Goal: Transaction & Acquisition: Purchase product/service

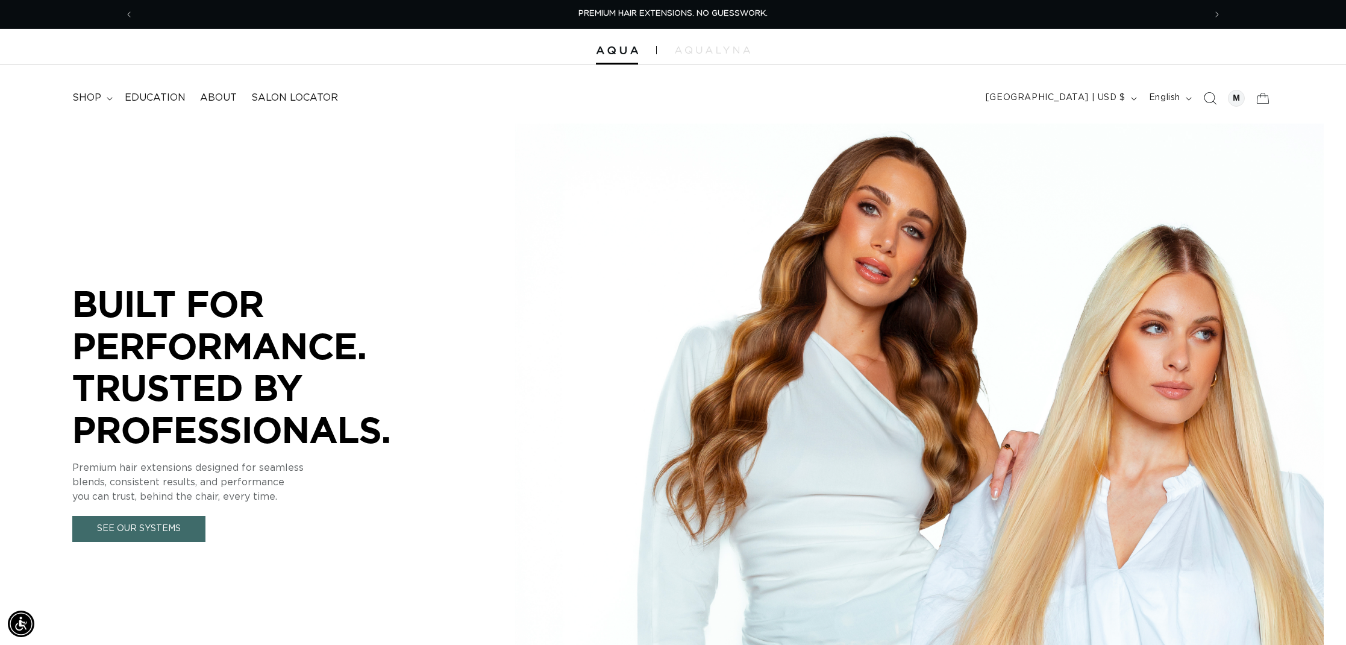
click at [1206, 97] on icon "Search" at bounding box center [1209, 98] width 13 height 13
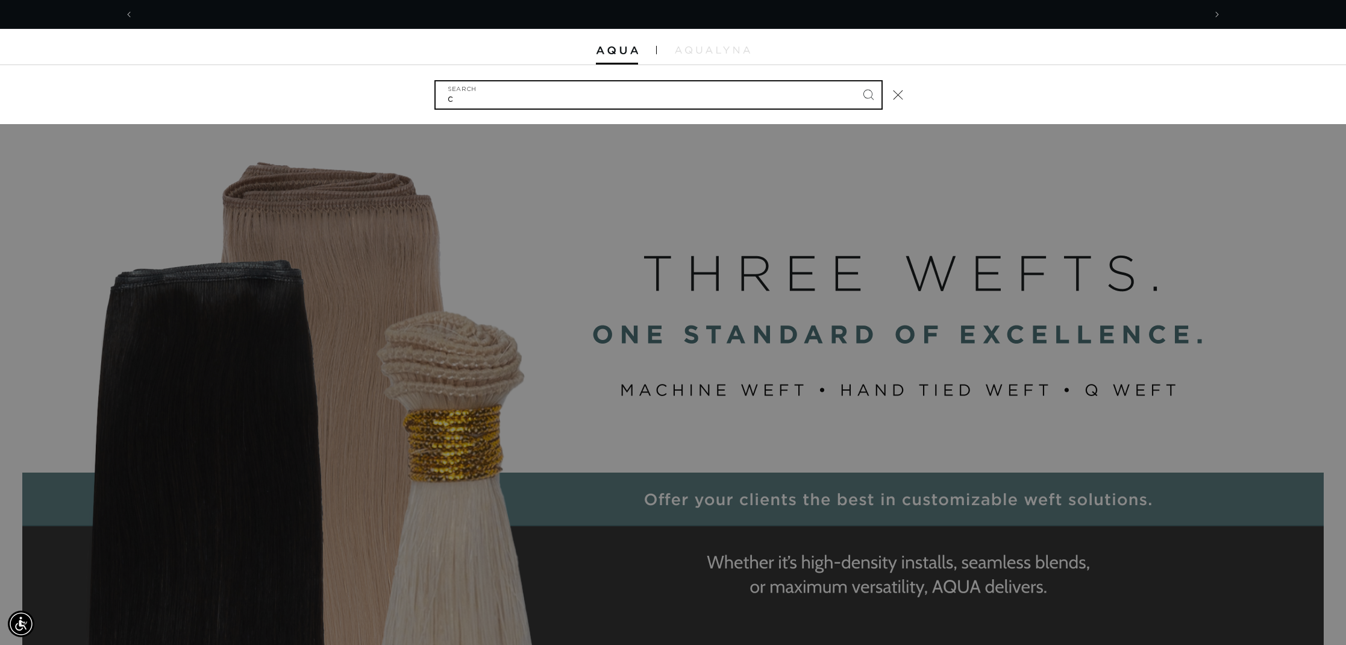
scroll to position [0, 1071]
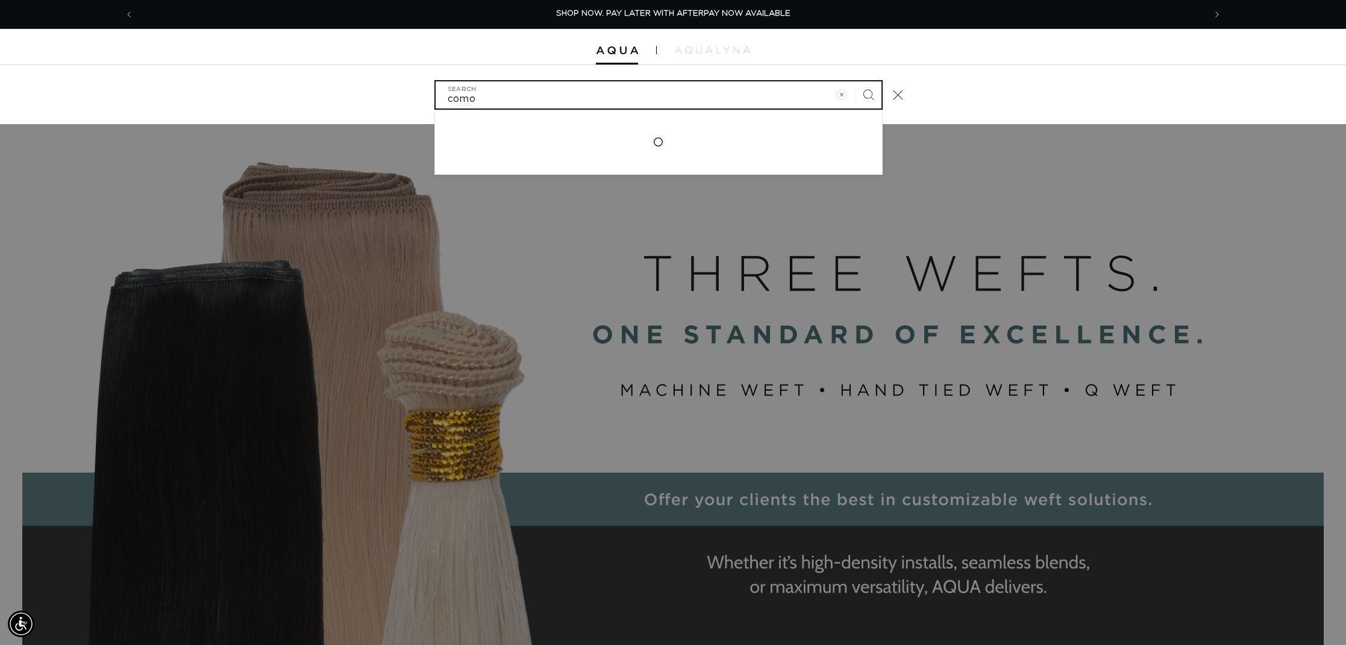
type input "como"
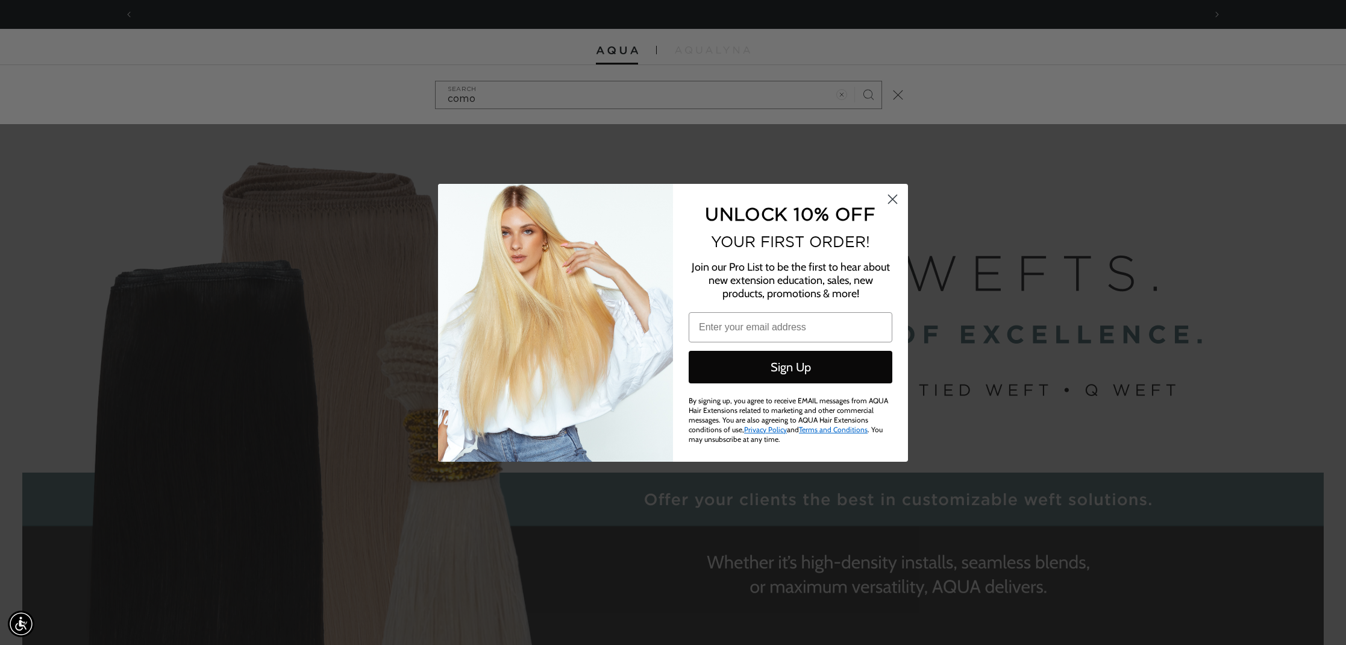
scroll to position [0, 2143]
click at [894, 203] on circle "Close dialog" at bounding box center [893, 199] width 20 height 20
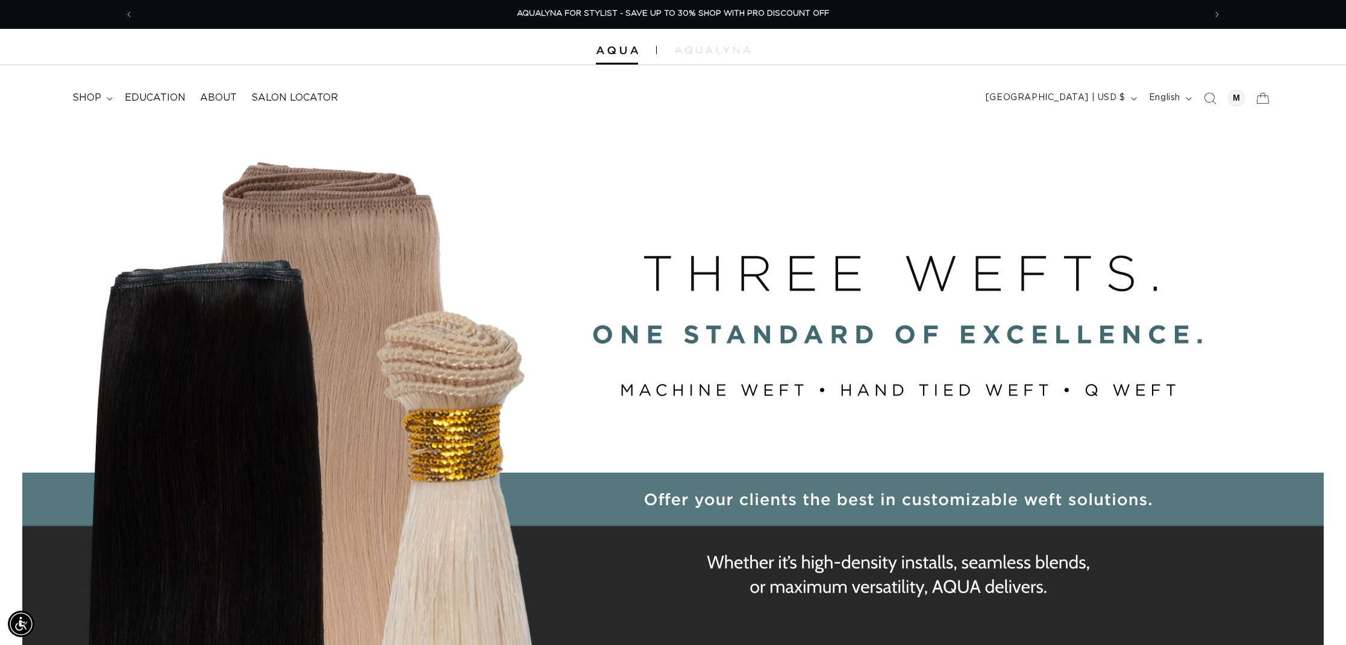
click at [892, 227] on button "Close dialog" at bounding box center [892, 226] width 21 height 21
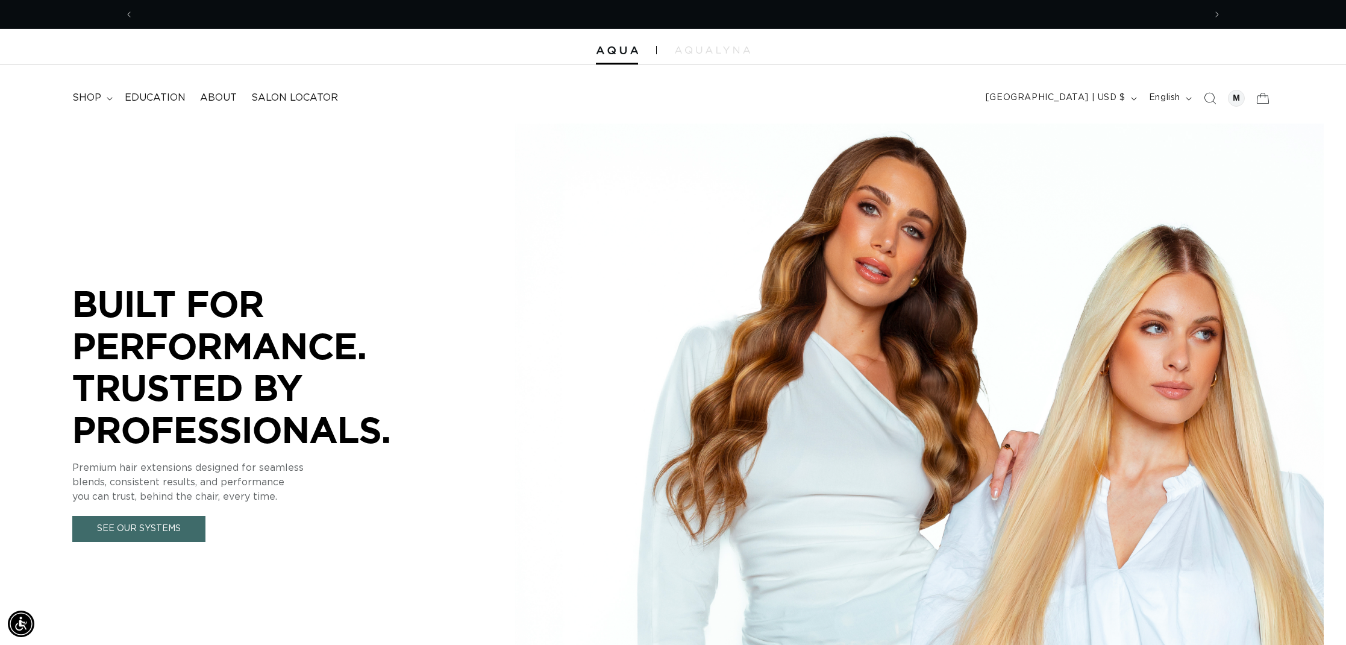
scroll to position [0, 0]
click at [1208, 98] on icon "Search" at bounding box center [1209, 98] width 13 height 13
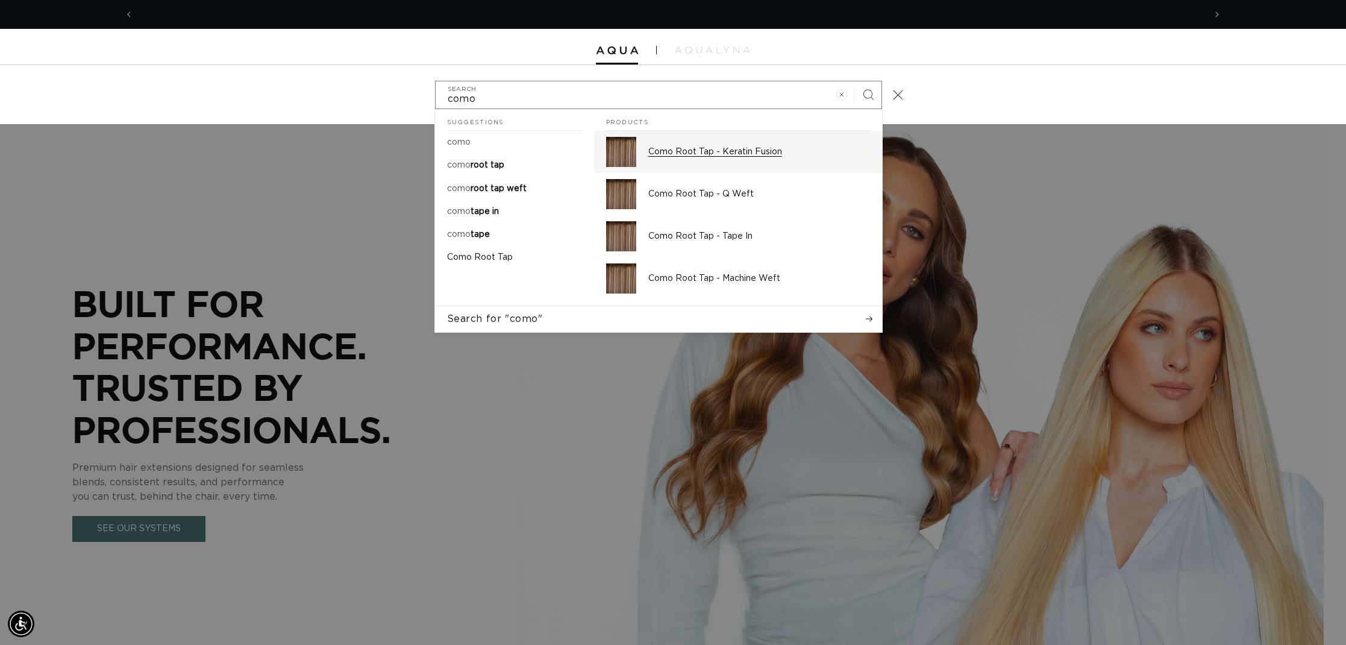
click at [689, 152] on p "Como Root Tap - Keratin Fusion" at bounding box center [759, 151] width 222 height 11
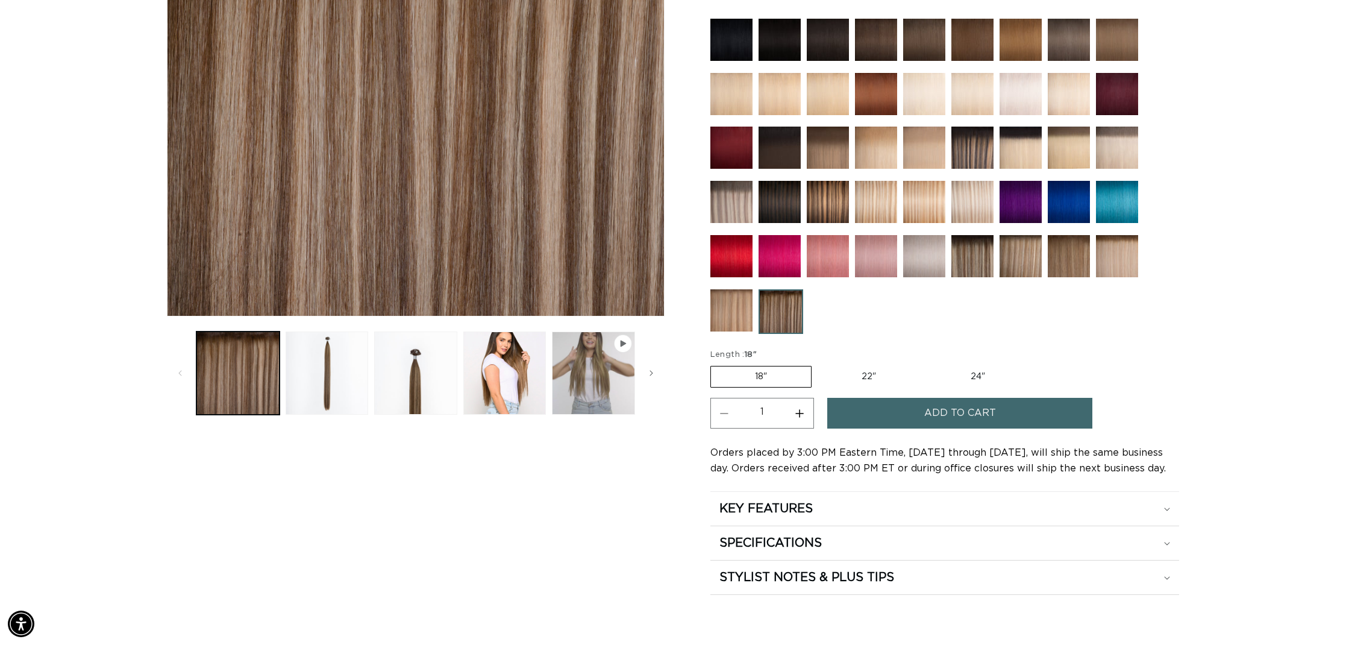
scroll to position [351, 0]
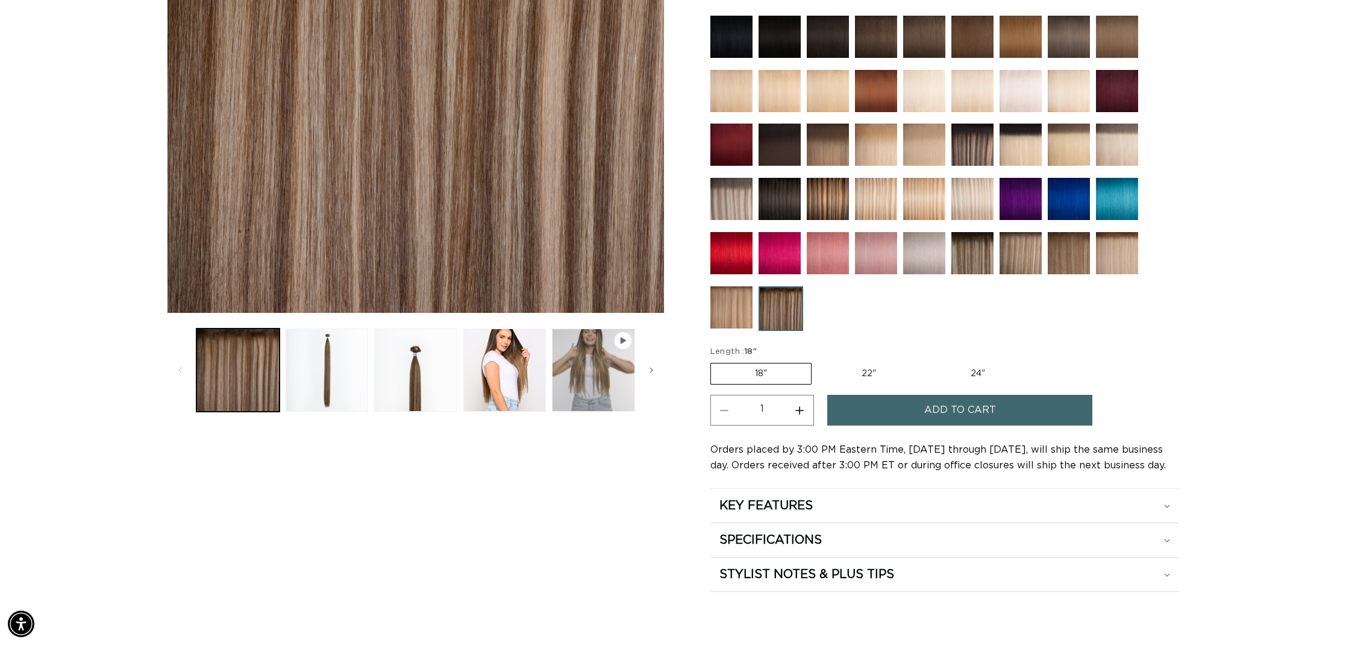
click at [745, 372] on label "18" Variant sold out or unavailable" at bounding box center [760, 374] width 101 height 22
click at [714, 361] on input "18" Variant sold out or unavailable" at bounding box center [713, 360] width 1 height 1
click at [800, 408] on button "Increase quantity for Como Root Tap - Keratin Fusion" at bounding box center [799, 410] width 27 height 31
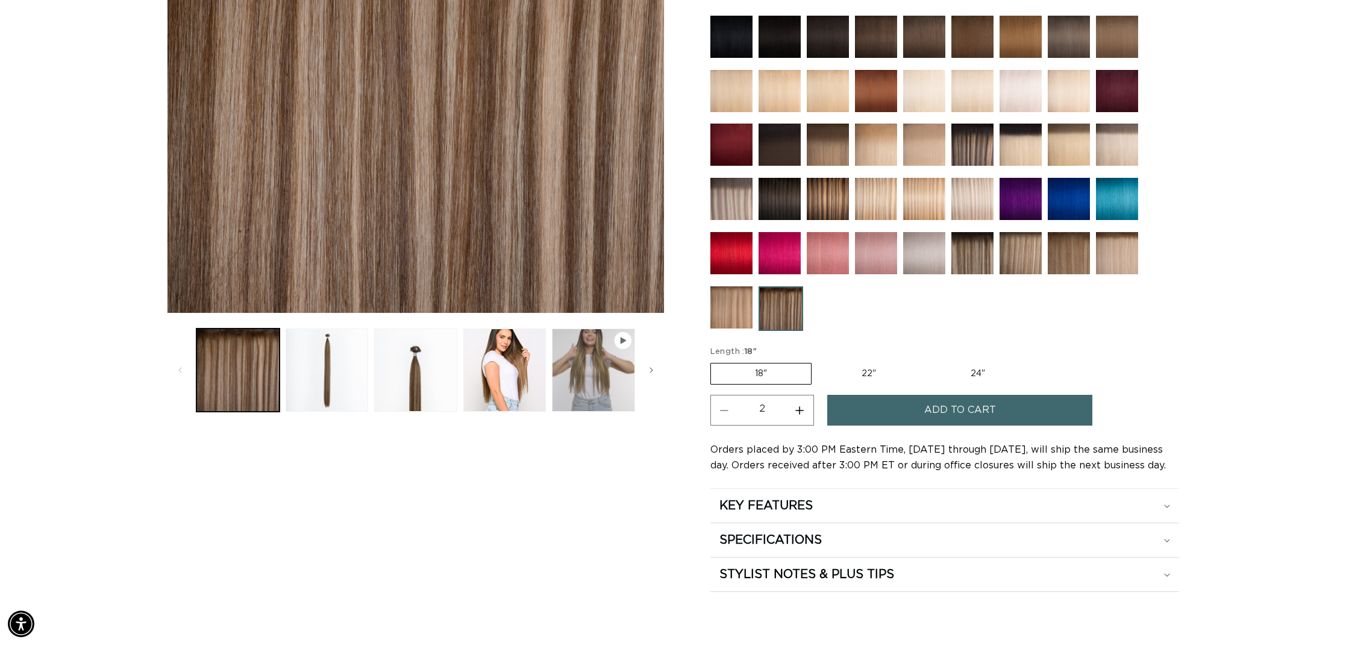
type input "3"
click at [855, 413] on button "Add to cart" at bounding box center [959, 410] width 265 height 31
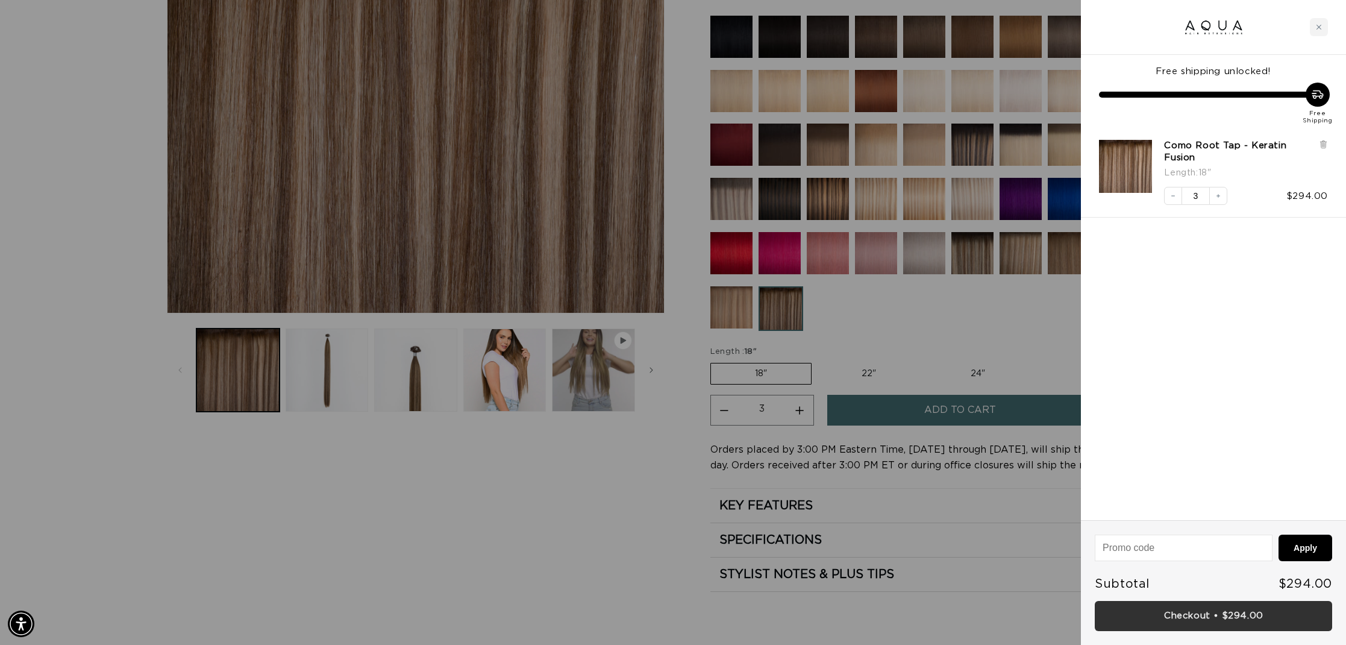
scroll to position [0, 1071]
click at [1155, 610] on link "Checkout • $294.00" at bounding box center [1213, 616] width 237 height 31
